Goal: Task Accomplishment & Management: Use online tool/utility

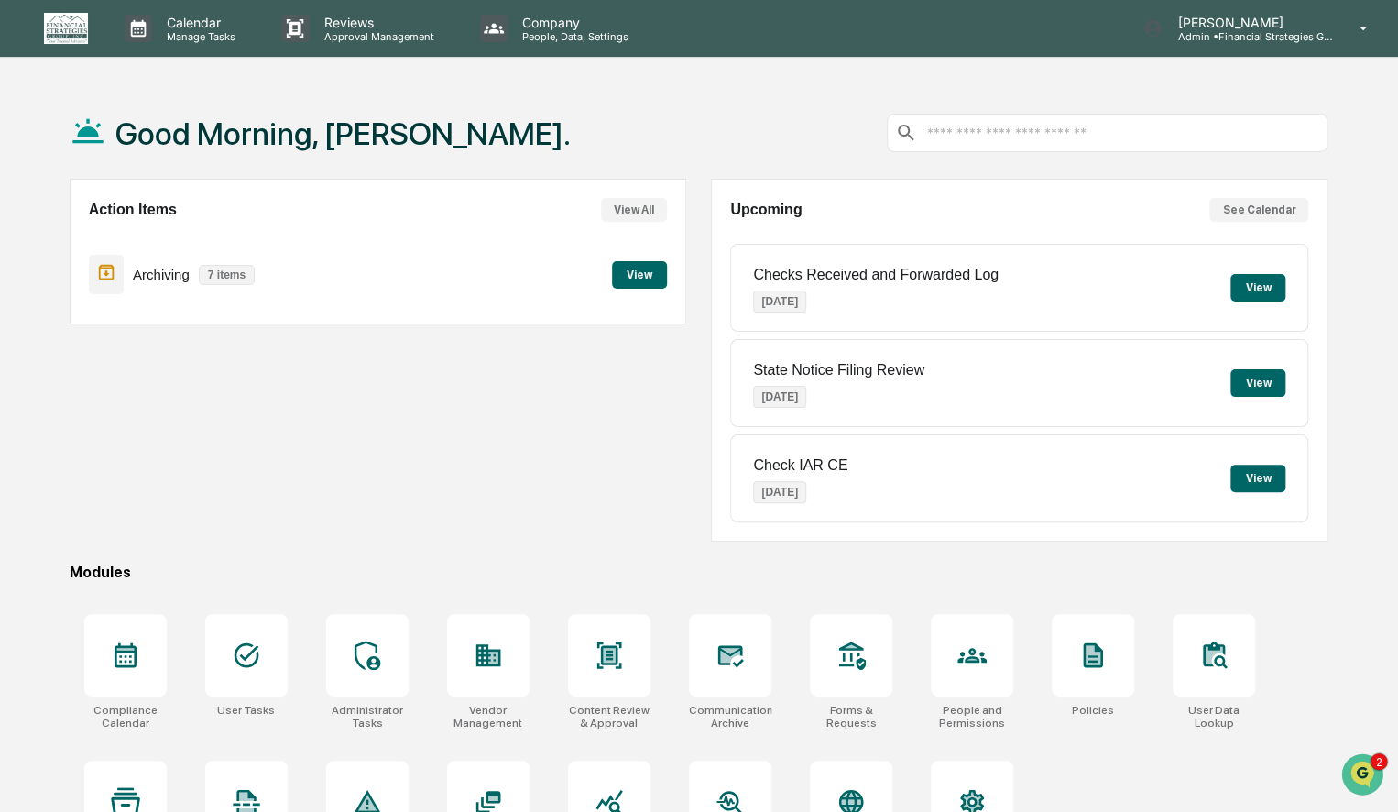
drag, startPoint x: 0, startPoint y: 0, endPoint x: 71, endPoint y: 412, distance: 418.5
click at [71, 412] on div "Action Items View All Archiving 7 items View" at bounding box center [378, 360] width 617 height 363
click at [645, 281] on button "View" at bounding box center [639, 274] width 55 height 27
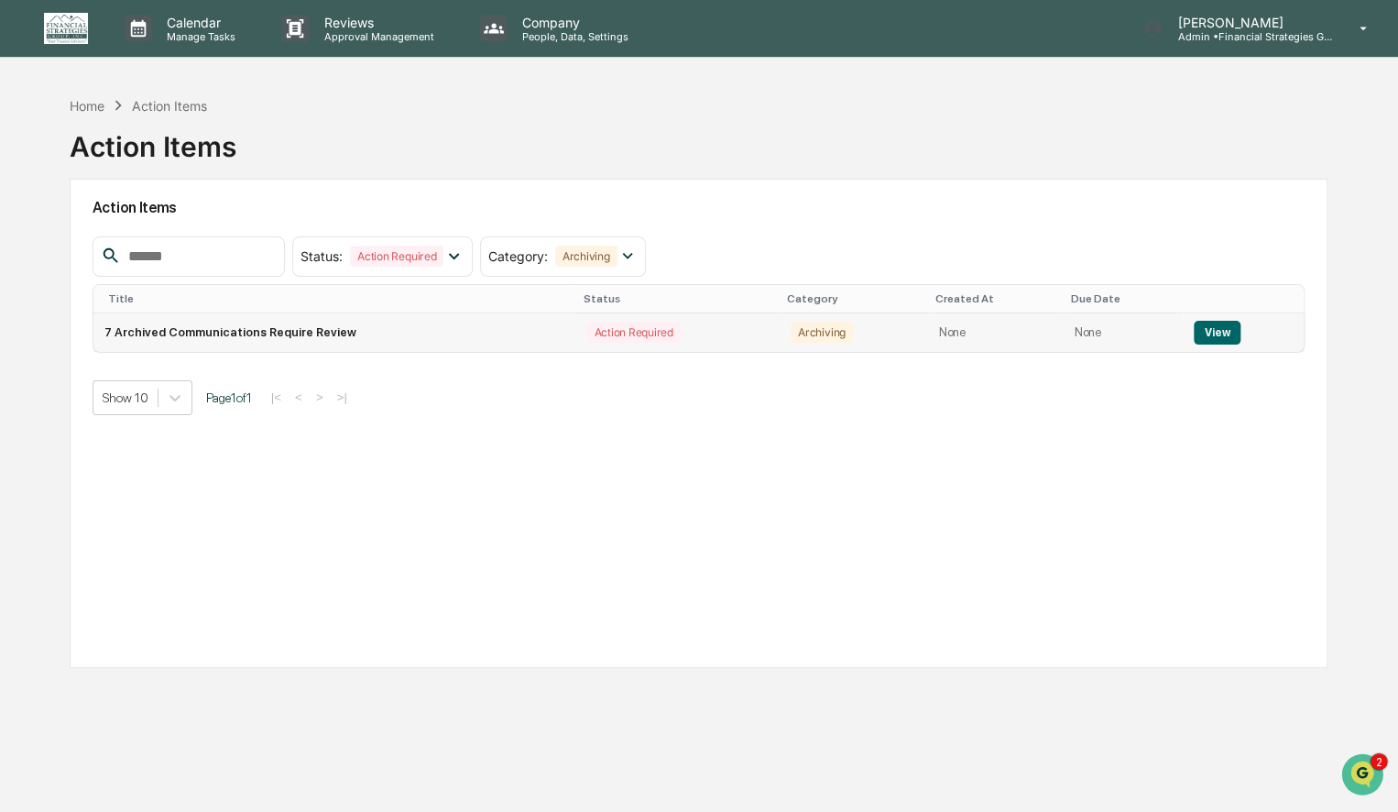
click at [444, 337] on td "7 Archived Communications Require Review" at bounding box center [334, 332] width 483 height 38
click at [1209, 328] on button "View" at bounding box center [1217, 333] width 47 height 24
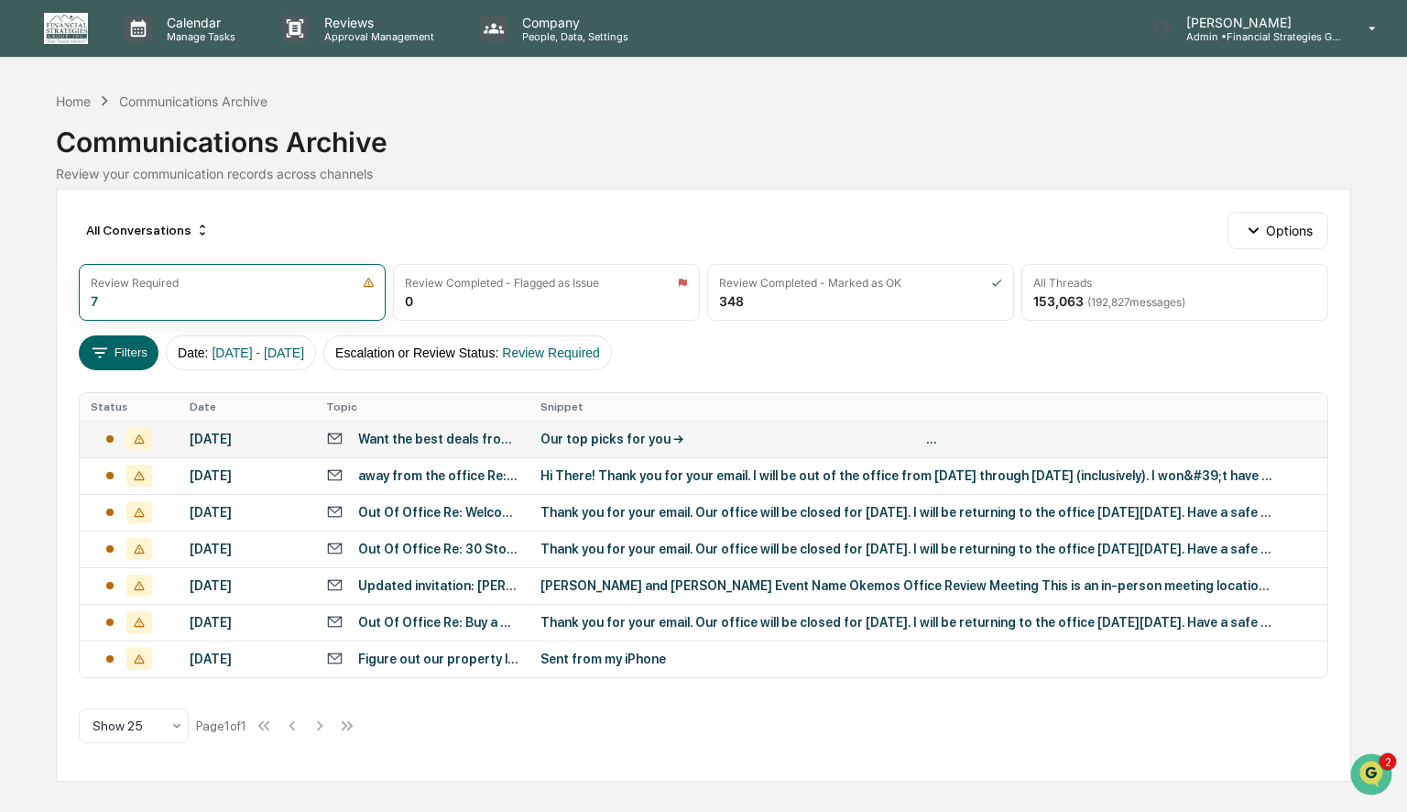
click at [780, 441] on div "Our top picks for you → ͏ ͏ ͏ ͏ ͏ ͏ ͏ ͏ ͏ ͏ ͏ ͏ ͏ ͏ ͏ ͏ ͏ ͏ ͏ ͏ ͏ ͏ ͏ ͏ ͏ ͏ ͏ ͏…" at bounding box center [907, 439] width 733 height 15
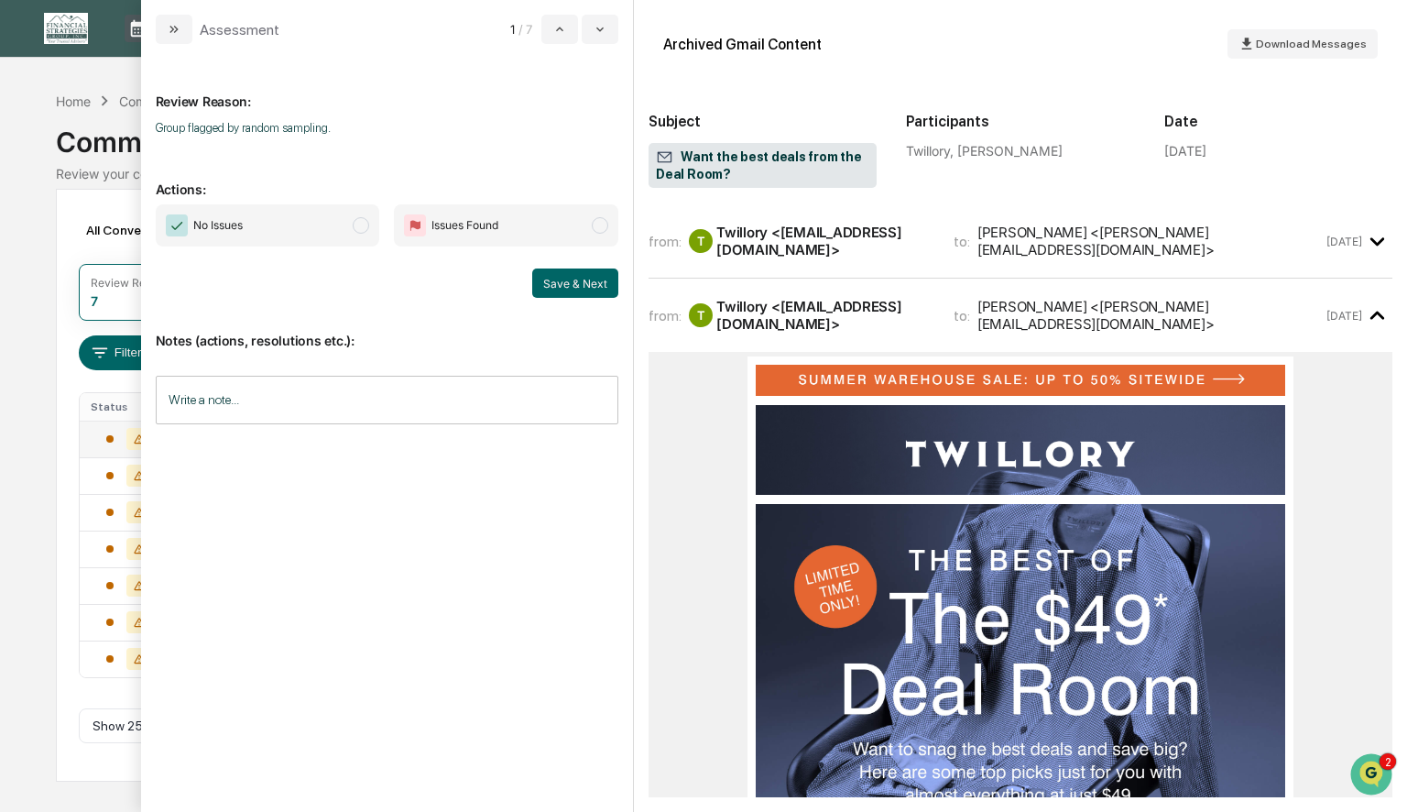
click at [363, 233] on span "modal" at bounding box center [361, 225] width 16 height 16
click at [570, 288] on button "Save & Next" at bounding box center [575, 282] width 86 height 29
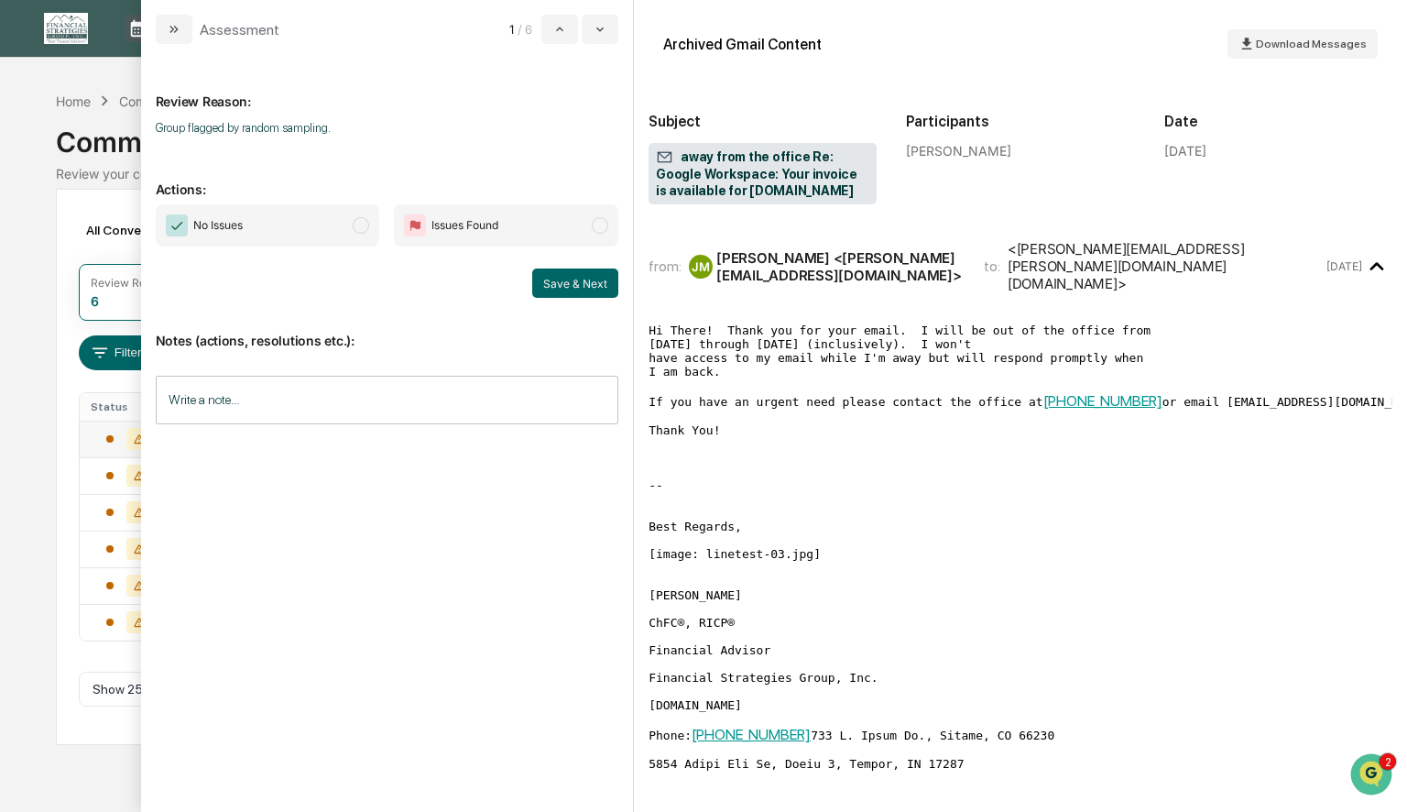
click at [359, 229] on span "modal" at bounding box center [361, 225] width 16 height 16
click at [564, 284] on button "Save & Next" at bounding box center [575, 282] width 86 height 29
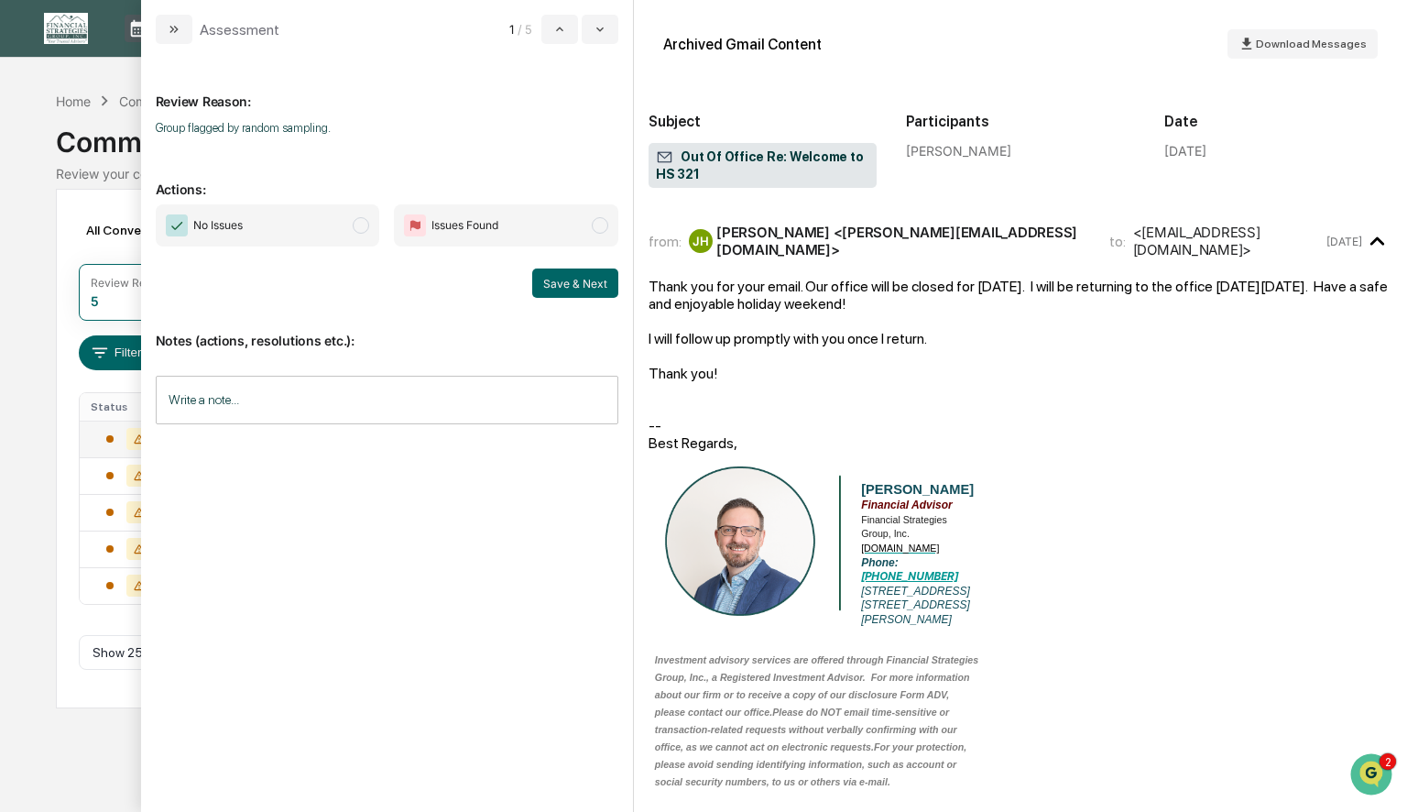
click at [371, 235] on span "No Issues" at bounding box center [268, 225] width 224 height 42
click at [549, 282] on button "Save & Next" at bounding box center [575, 282] width 86 height 29
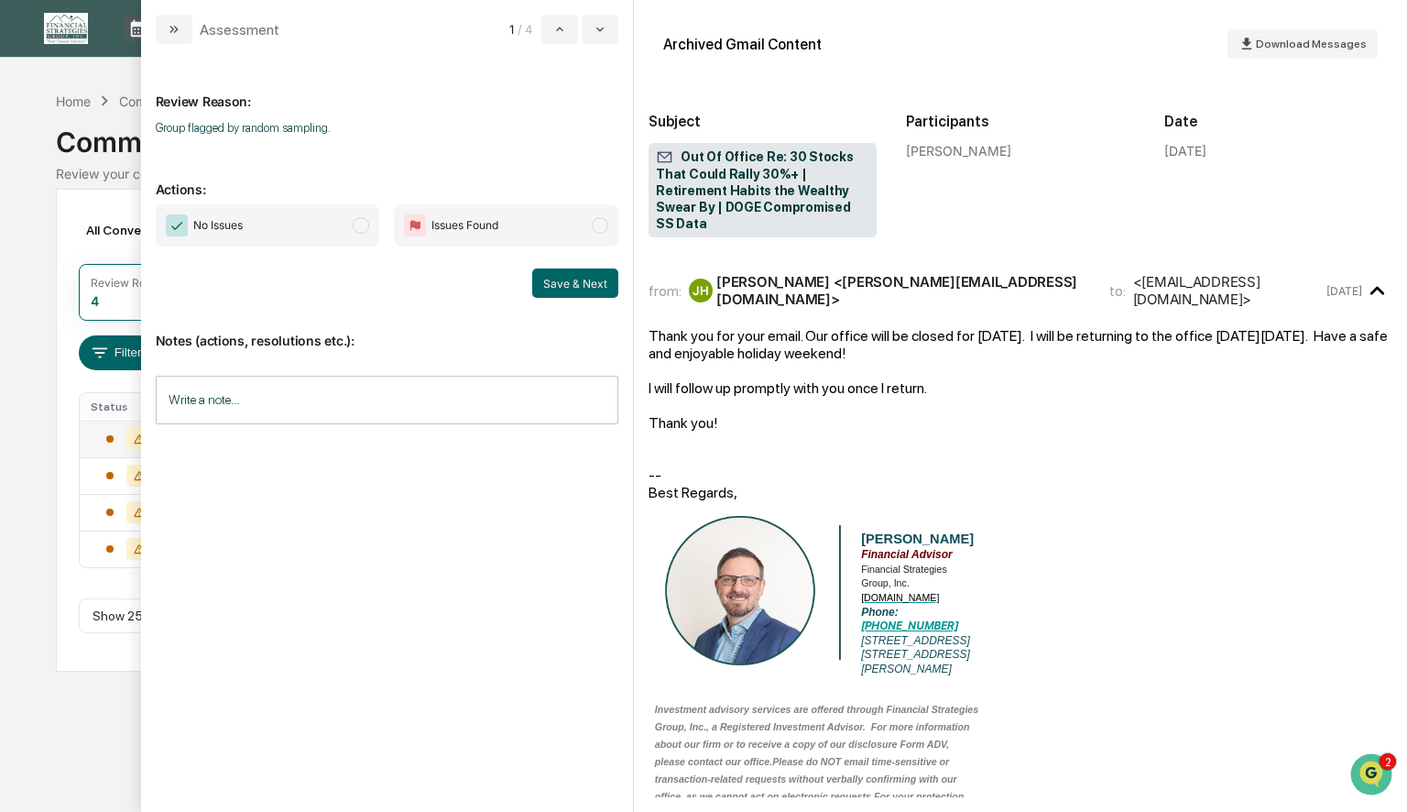
click at [362, 227] on span "modal" at bounding box center [361, 225] width 16 height 16
click at [574, 285] on button "Save & Next" at bounding box center [575, 282] width 86 height 29
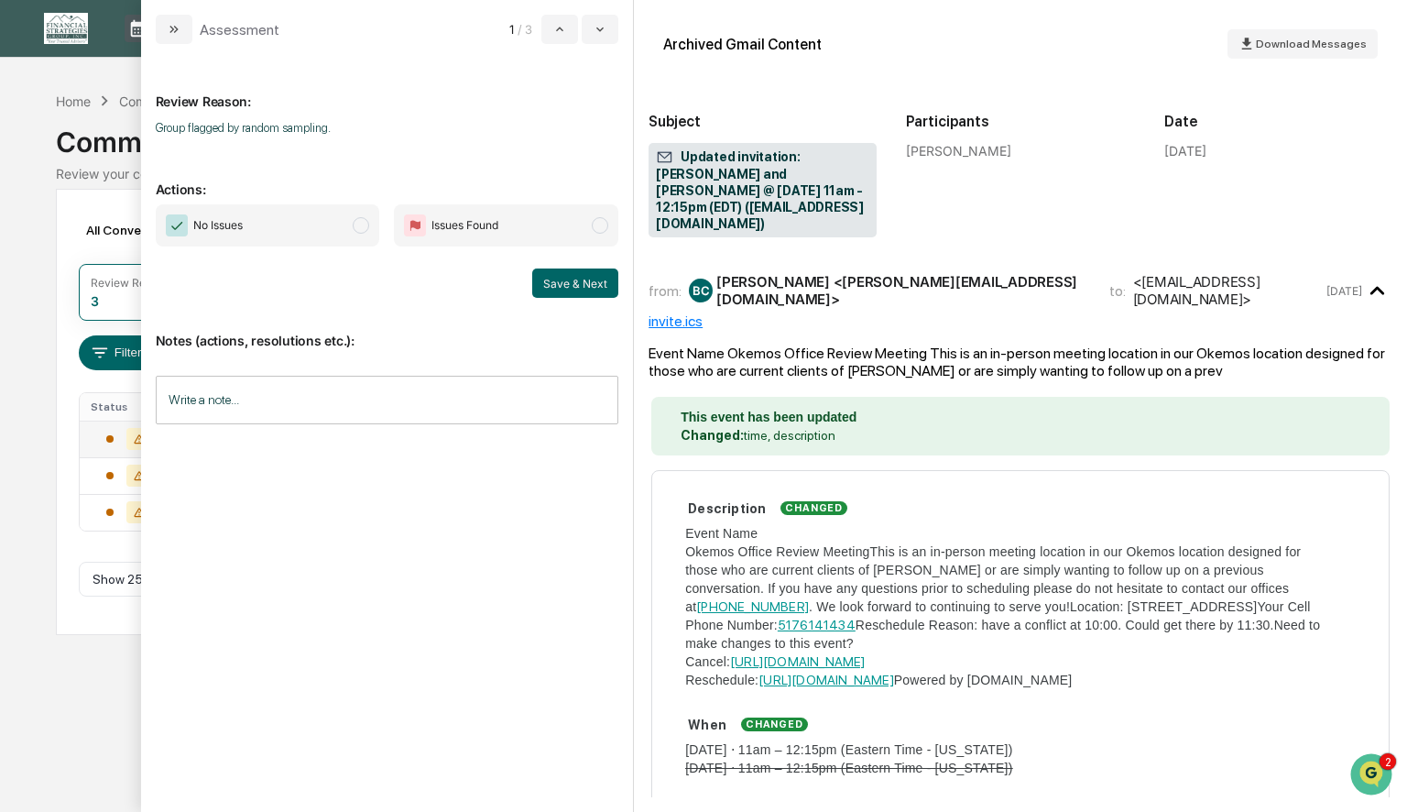
click at [359, 225] on span "modal" at bounding box center [361, 225] width 16 height 16
click at [550, 279] on button "Save & Next" at bounding box center [575, 282] width 86 height 29
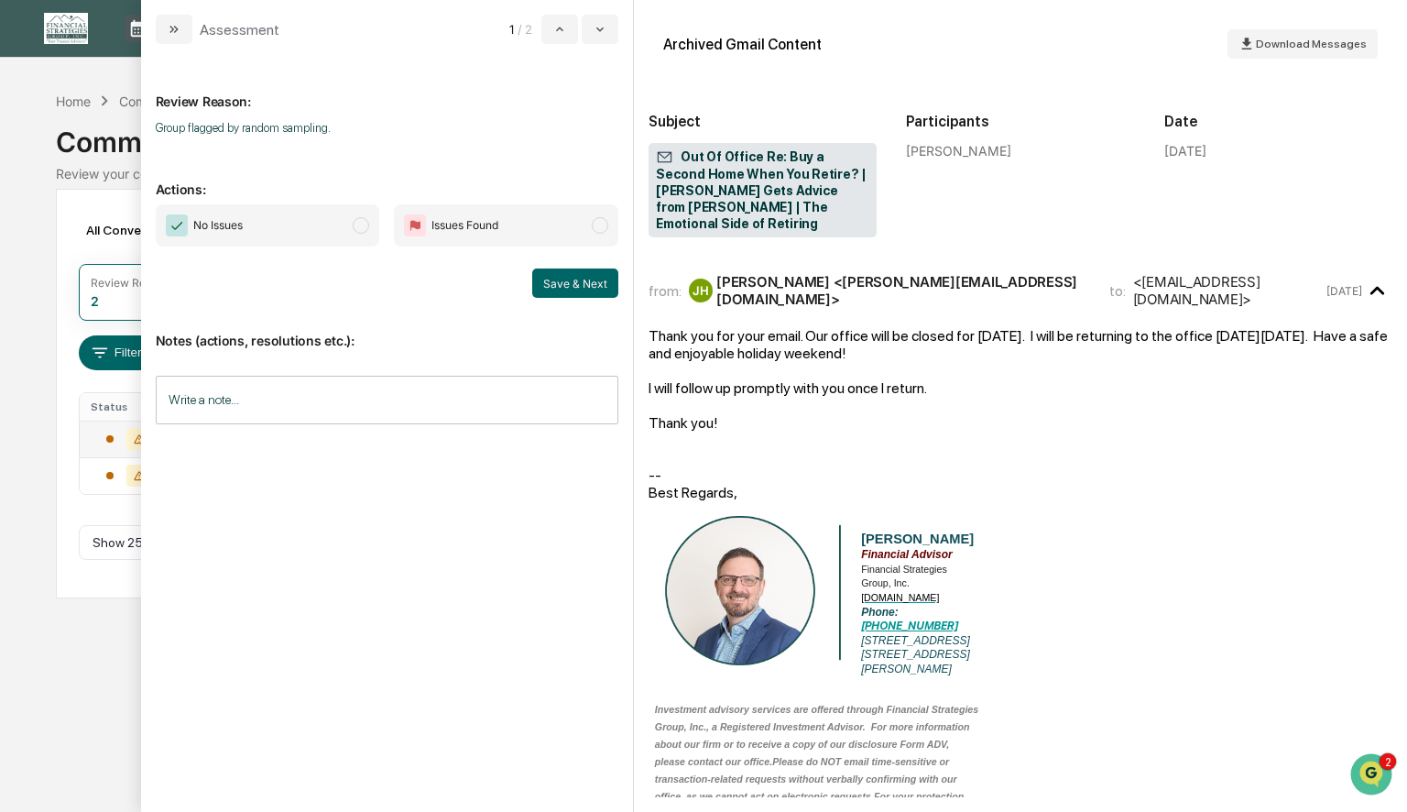
click at [363, 226] on span "modal" at bounding box center [361, 225] width 16 height 16
click at [561, 294] on button "Save & Next" at bounding box center [575, 282] width 86 height 29
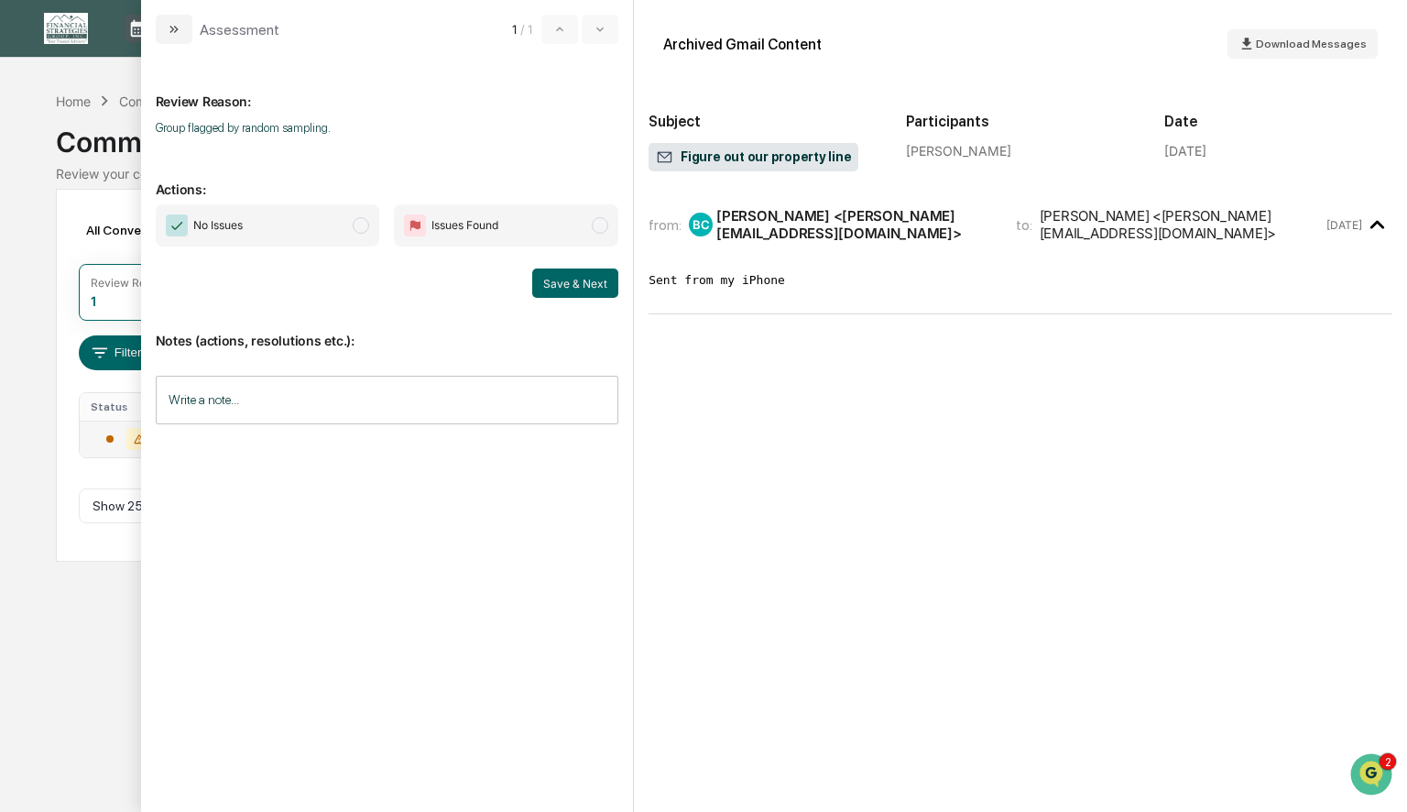
click at [366, 226] on span "modal" at bounding box center [361, 225] width 16 height 16
click at [558, 278] on button "Save & Next" at bounding box center [575, 282] width 86 height 29
